Goal: Check status: Check status

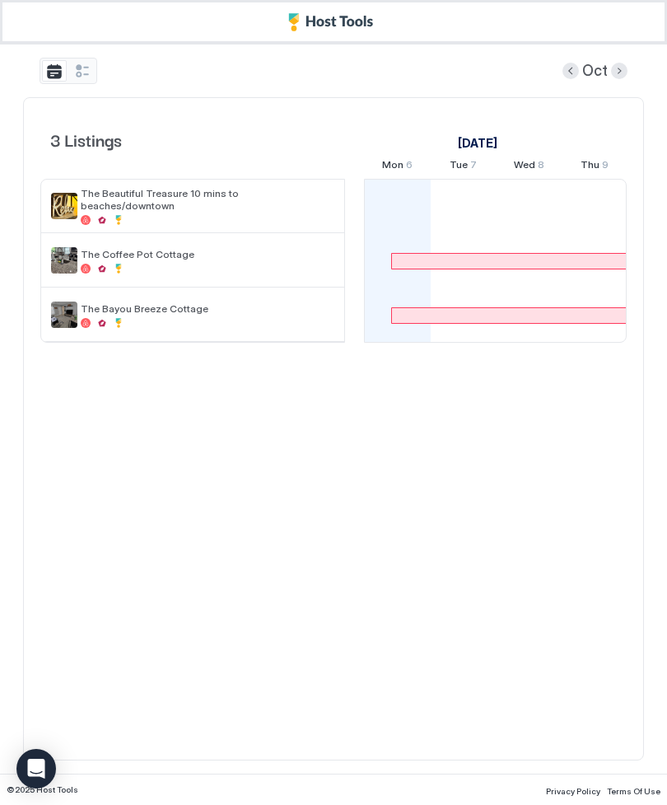
click at [307, 201] on span "The Beautiful Treasure 10 mins to beaches/downtown" at bounding box center [208, 199] width 254 height 25
click at [60, 64] on button "tab-group" at bounding box center [54, 70] width 25 height 21
click at [93, 73] on button "tab-group" at bounding box center [82, 70] width 25 height 21
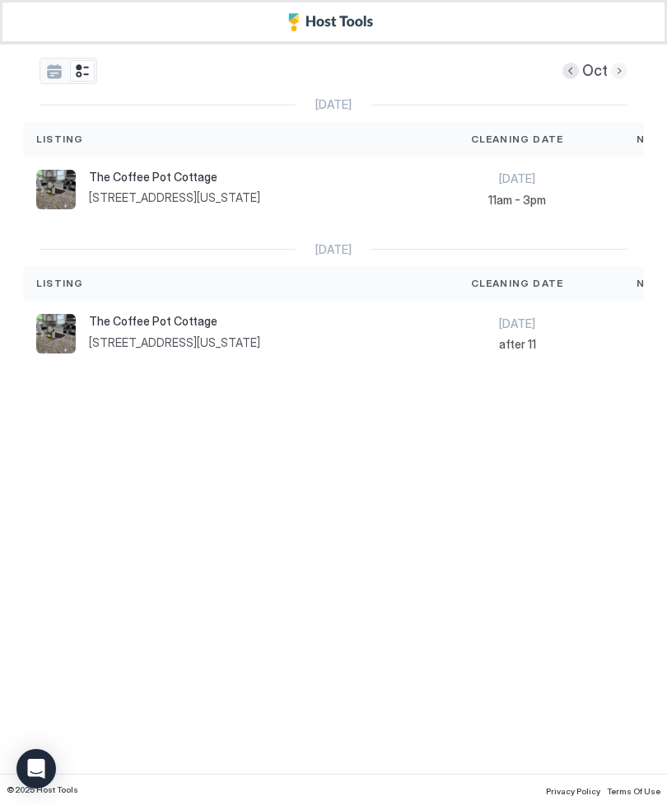
click at [614, 68] on button "Next month" at bounding box center [619, 71] width 16 height 16
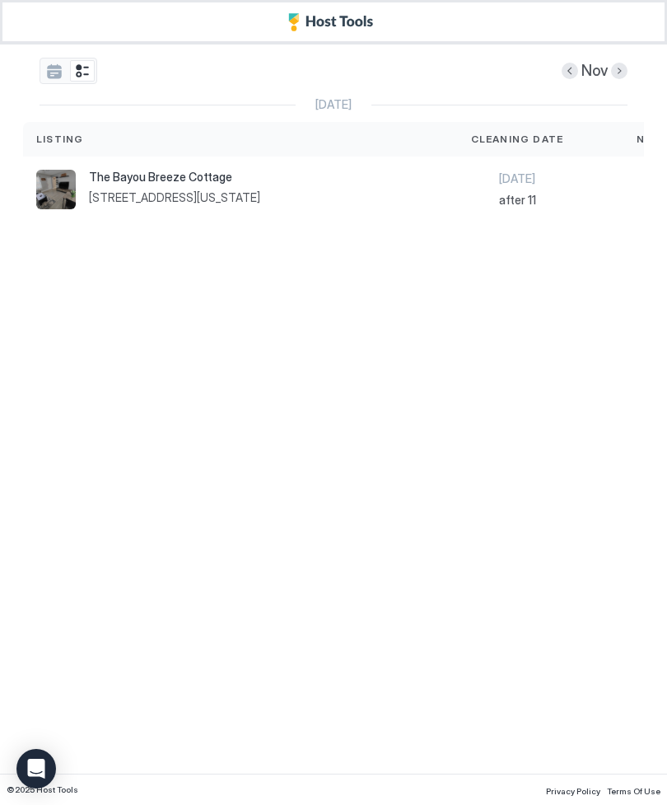
click at [628, 62] on div "Nov [DATE] Listing Cleaning Date Next Check-In The [GEOGRAPHIC_DATA] [STREET_AD…" at bounding box center [333, 139] width 621 height 191
click at [617, 67] on button "Next month" at bounding box center [619, 71] width 16 height 16
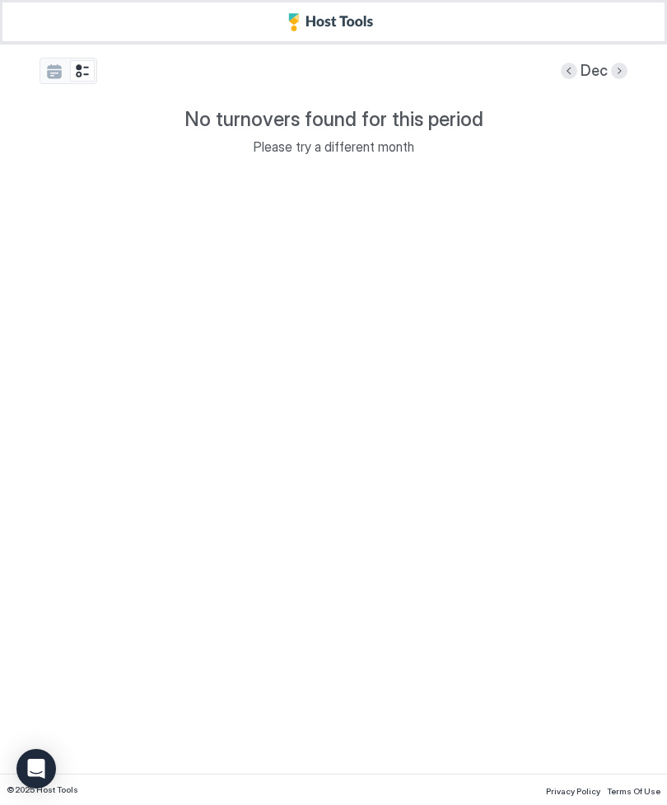
click at [566, 69] on button "Previous month" at bounding box center [569, 71] width 16 height 16
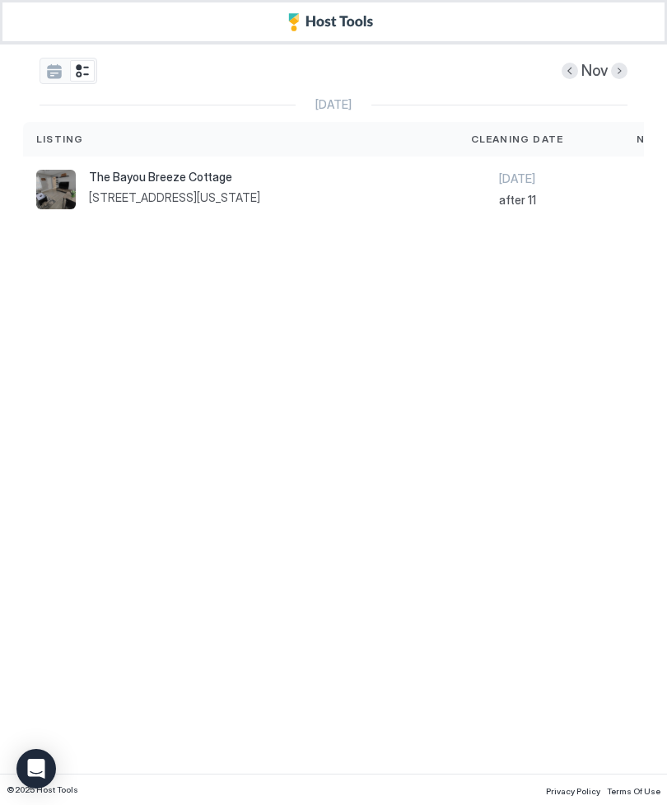
click at [562, 75] on div at bounding box center [570, 71] width 16 height 16
click at [554, 69] on div "Nov" at bounding box center [334, 71] width 588 height 26
click at [550, 63] on div "Nov" at bounding box center [334, 71] width 588 height 26
click at [46, 69] on button "tab-group" at bounding box center [54, 70] width 25 height 21
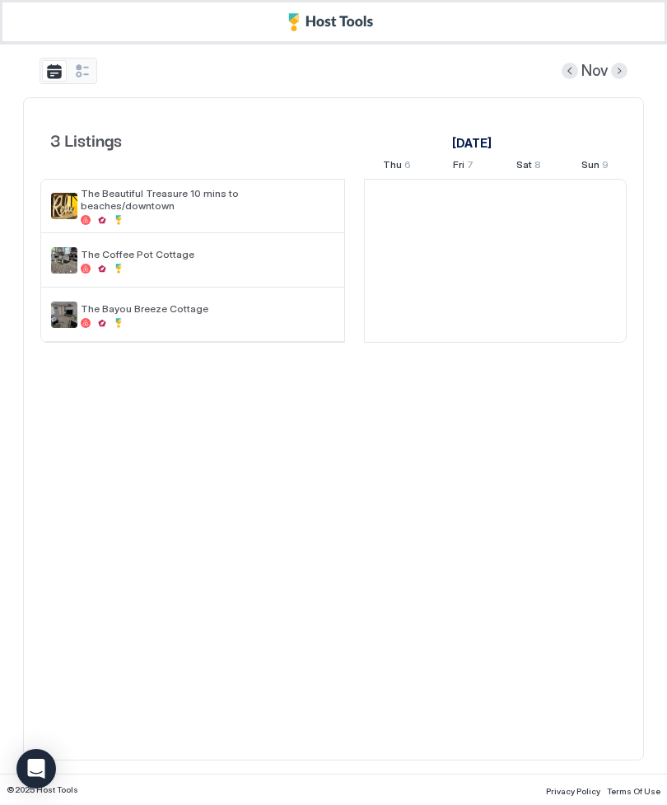
click at [96, 215] on div at bounding box center [208, 220] width 254 height 10
click at [54, 208] on img "listing image" at bounding box center [64, 206] width 26 height 26
